Goal: Task Accomplishment & Management: Manage account settings

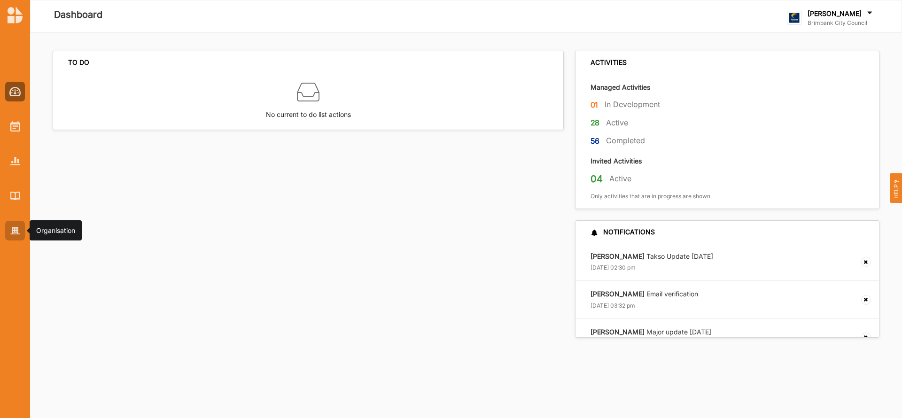
click at [14, 227] on img at bounding box center [15, 231] width 10 height 8
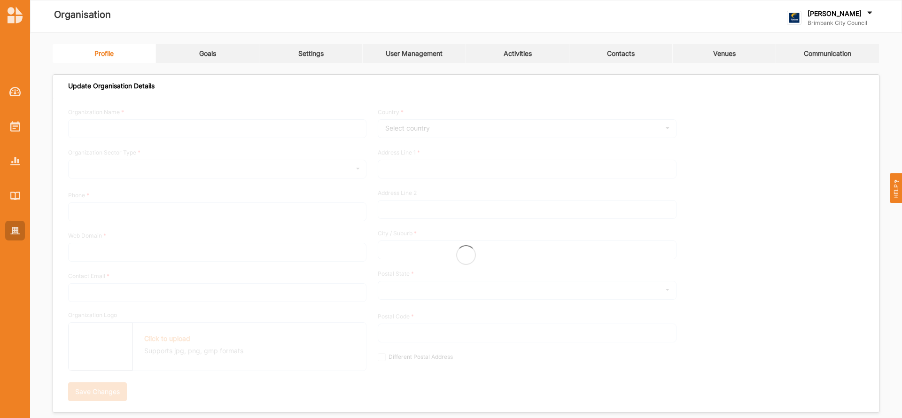
type input "Brimbank City Council"
type input "[PHONE_NUMBER]"
type input "[DOMAIN_NAME]"
type input "[EMAIL_ADDRESS][DOMAIN_NAME]"
type input "[STREET_ADDRESS]"
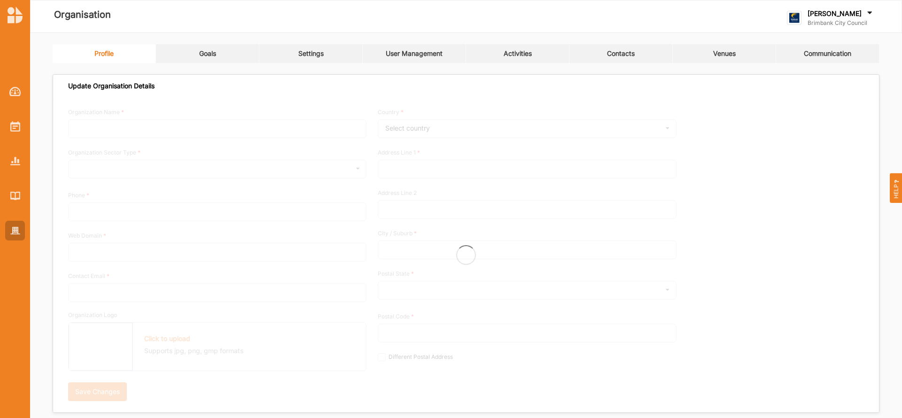
type input "Sunshine"
type input "3020"
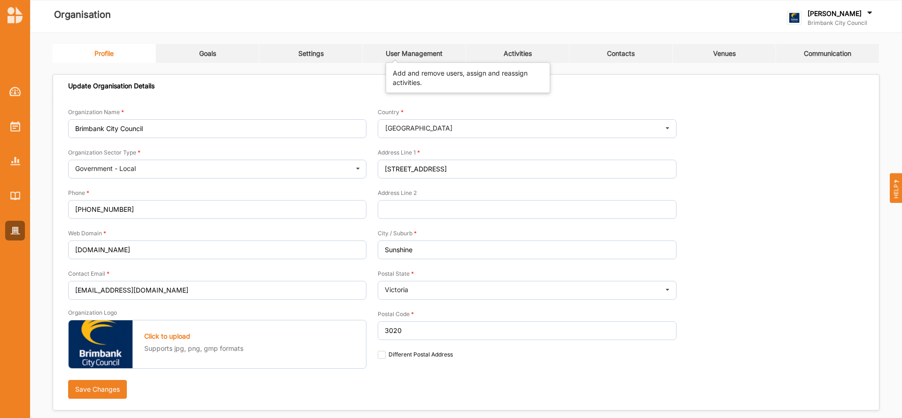
click at [416, 54] on div "User Management" at bounding box center [414, 53] width 57 height 8
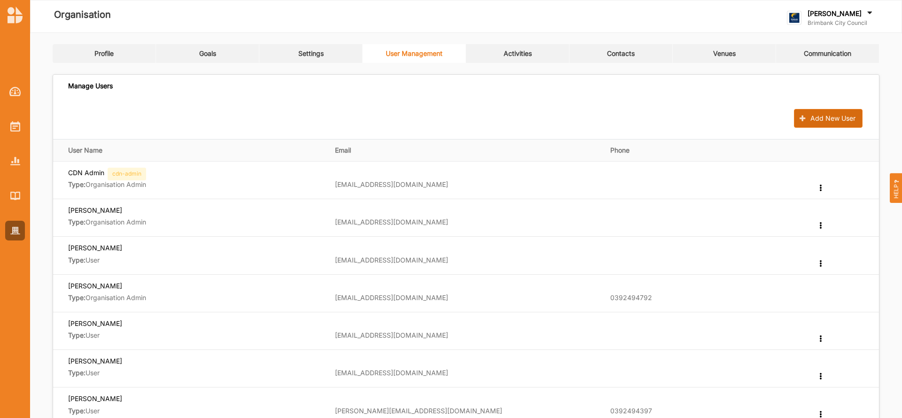
click at [814, 120] on button "Add New User" at bounding box center [828, 118] width 69 height 19
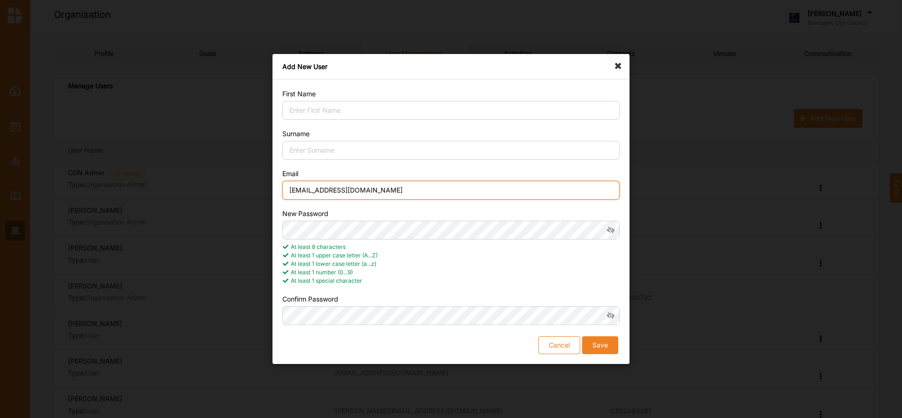
click at [407, 190] on input "[EMAIL_ADDRESS][DOMAIN_NAME]" at bounding box center [450, 190] width 337 height 19
type input "S"
paste input "[PERSON_NAME] <[EMAIL_ADDRESS][DOMAIN_NAME]>"
type input "[PERSON_NAME] <[EMAIL_ADDRESS][DOMAIN_NAME]>"
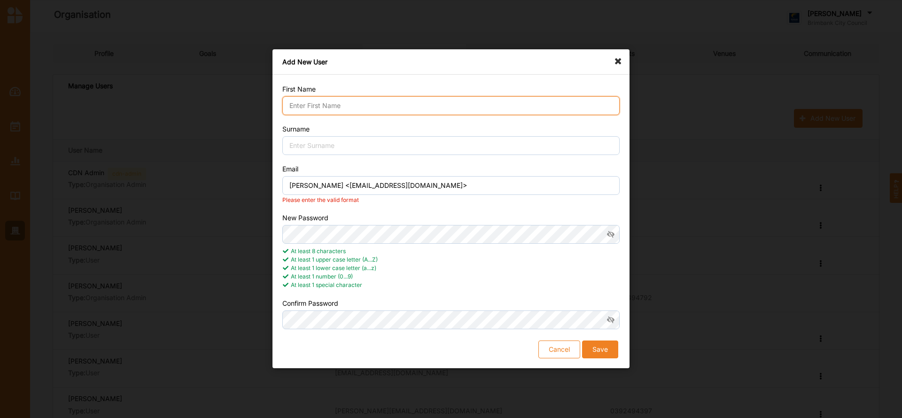
click at [322, 109] on input "First Name" at bounding box center [450, 105] width 337 height 19
type input "[PERSON_NAME]"
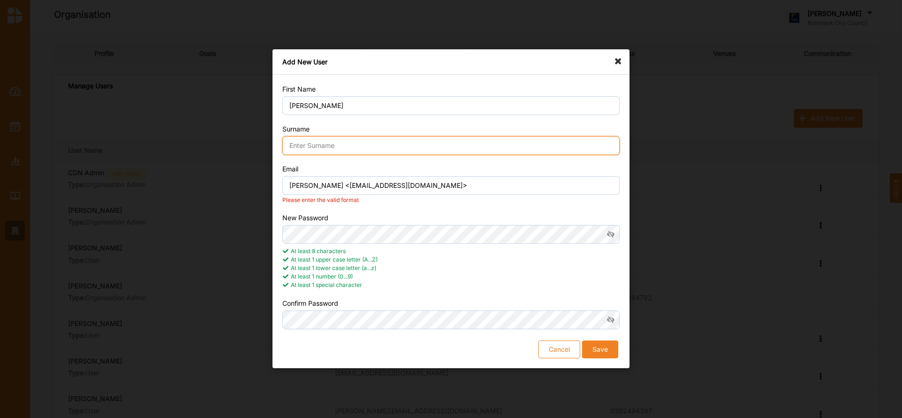
click at [319, 141] on input "Surname" at bounding box center [450, 145] width 337 height 19
type input "[PERSON_NAME]"
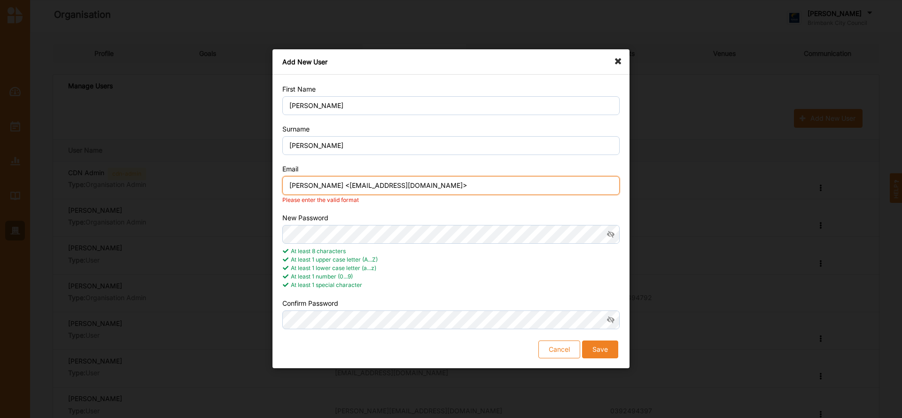
click at [333, 184] on input "[PERSON_NAME] <[EMAIL_ADDRESS][DOMAIN_NAME]>" at bounding box center [450, 185] width 337 height 19
click at [391, 190] on input "[EMAIL_ADDRESS][DOMAIN_NAME]>" at bounding box center [450, 185] width 337 height 19
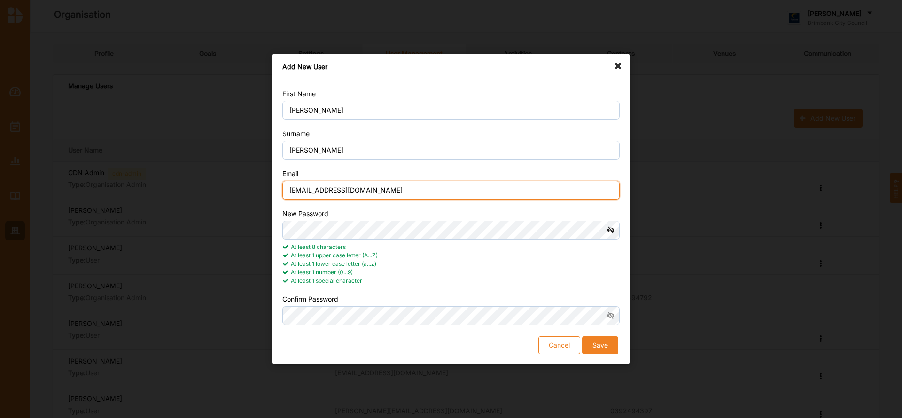
type input "[EMAIL_ADDRESS][DOMAIN_NAME]"
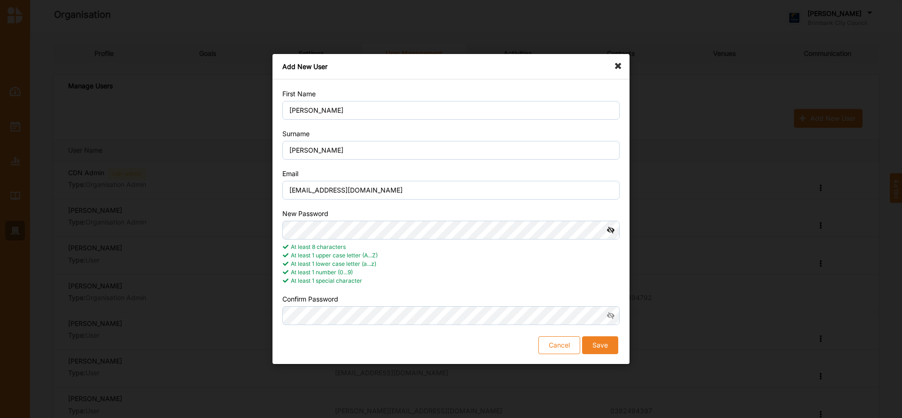
click at [608, 233] on icon at bounding box center [610, 230] width 17 height 19
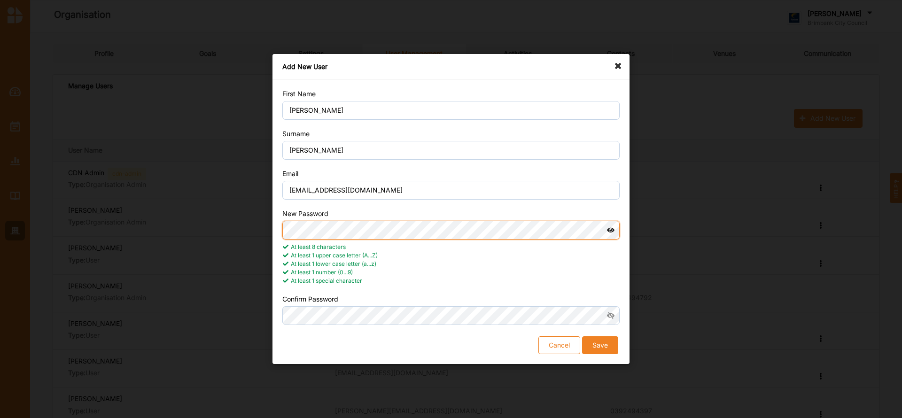
click at [278, 226] on div "First Name [PERSON_NAME] Surname [PERSON_NAME] Email [PERSON_NAME][EMAIL_ADDRES…" at bounding box center [450, 221] width 357 height 285
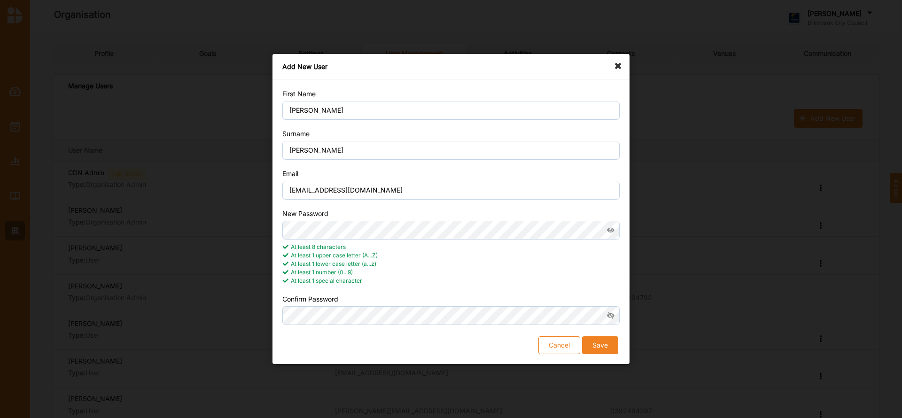
click at [603, 345] on button "Save" at bounding box center [600, 345] width 36 height 18
